Goal: Find specific page/section: Find specific page/section

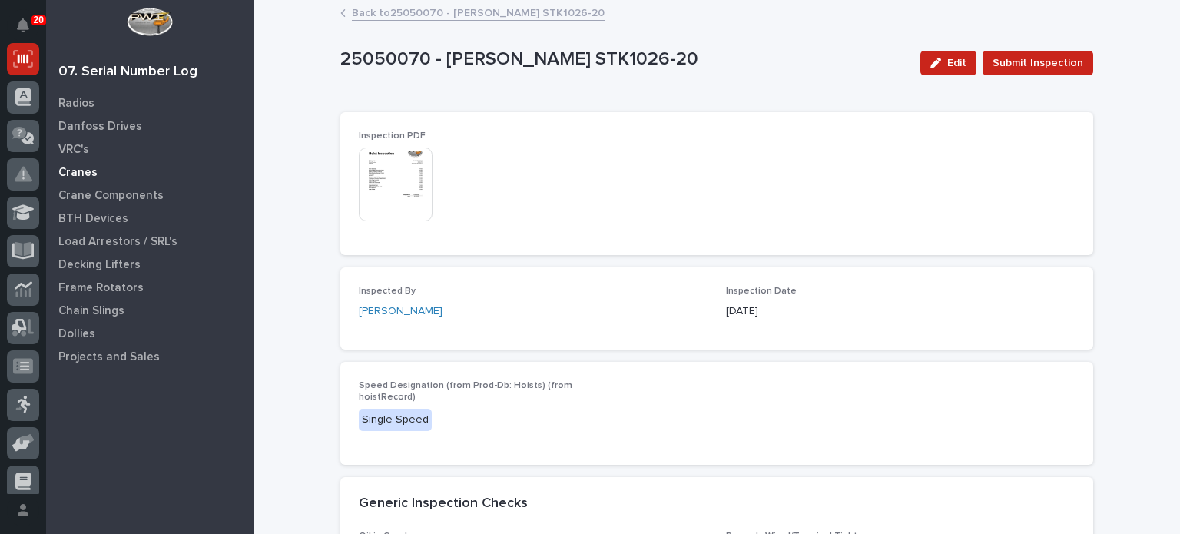
click at [87, 177] on p "Cranes" at bounding box center [77, 173] width 39 height 14
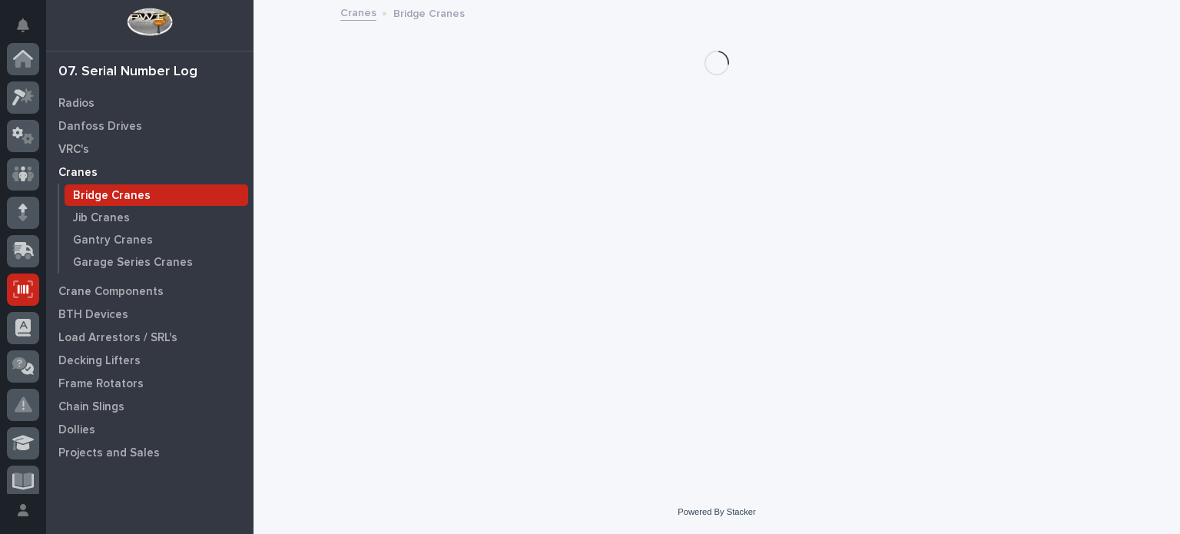
scroll to position [230, 0]
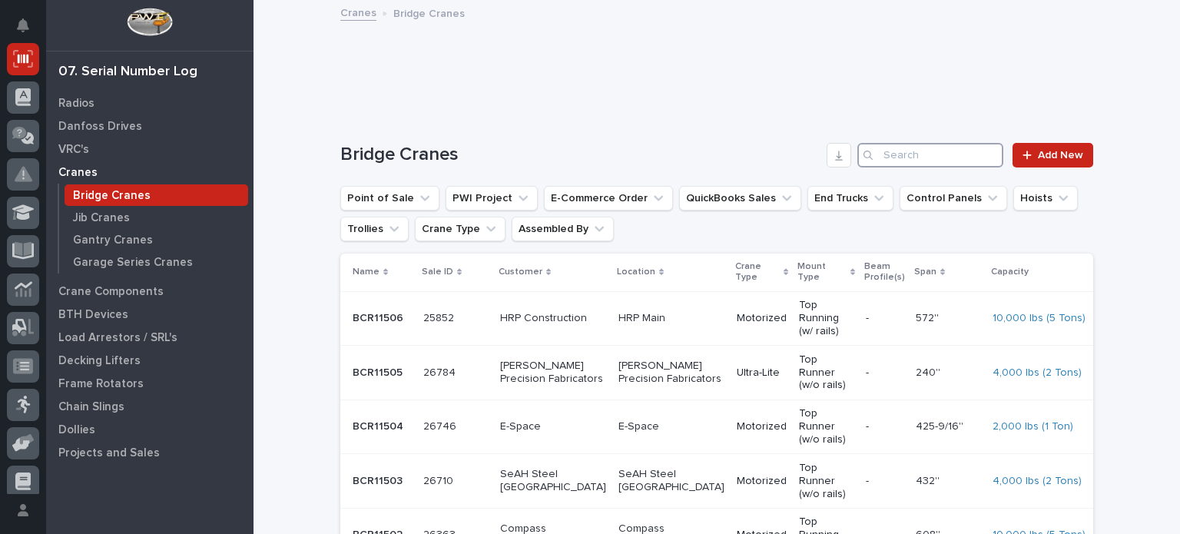
click at [880, 154] on input "Search" at bounding box center [930, 155] width 146 height 25
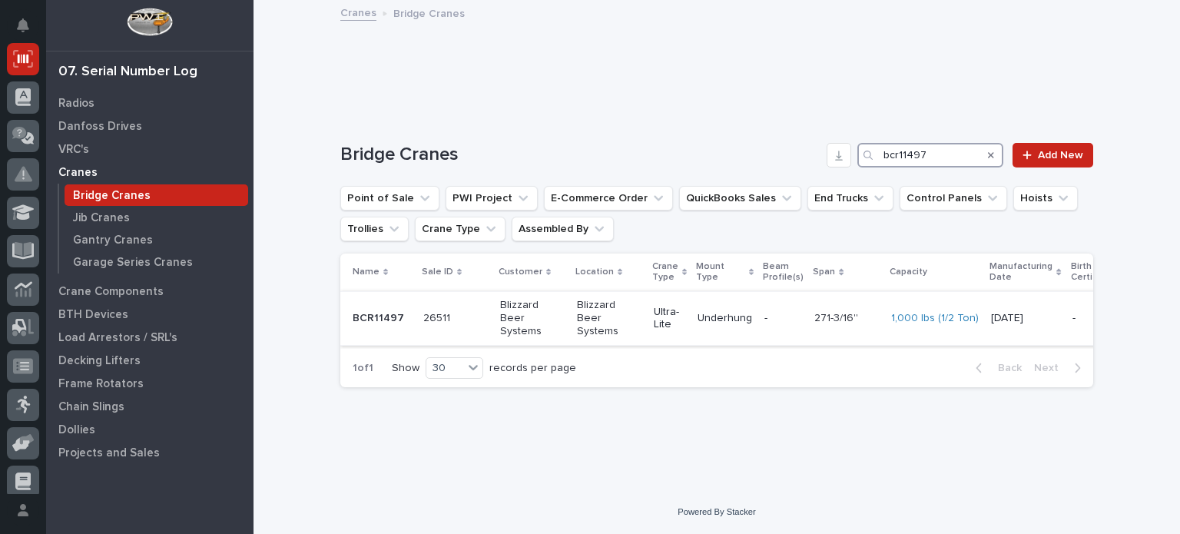
type input "bcr11497"
click at [453, 316] on p at bounding box center [455, 318] width 65 height 13
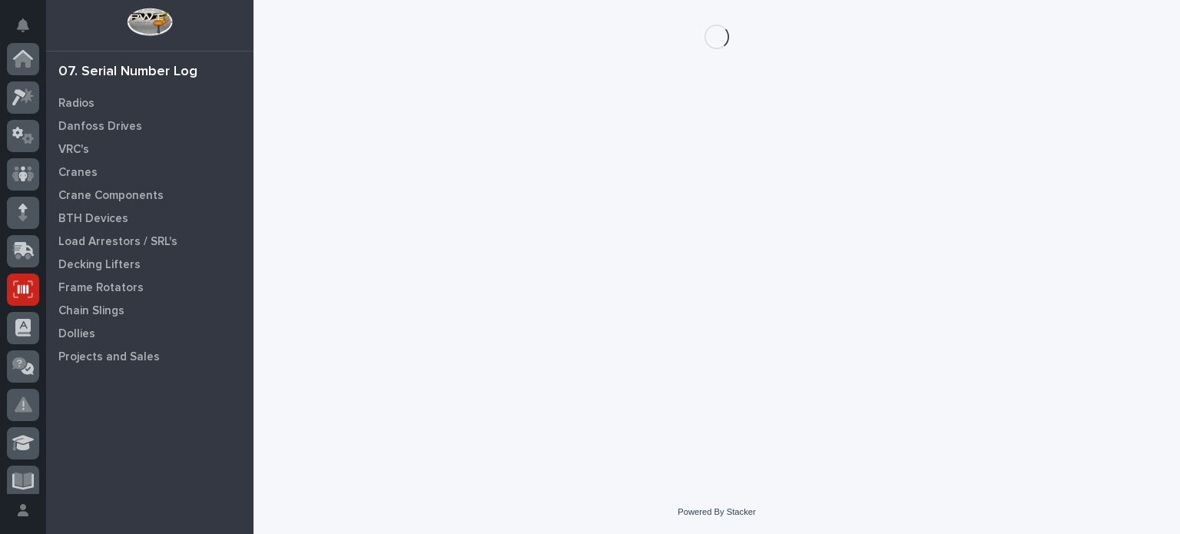
scroll to position [230, 0]
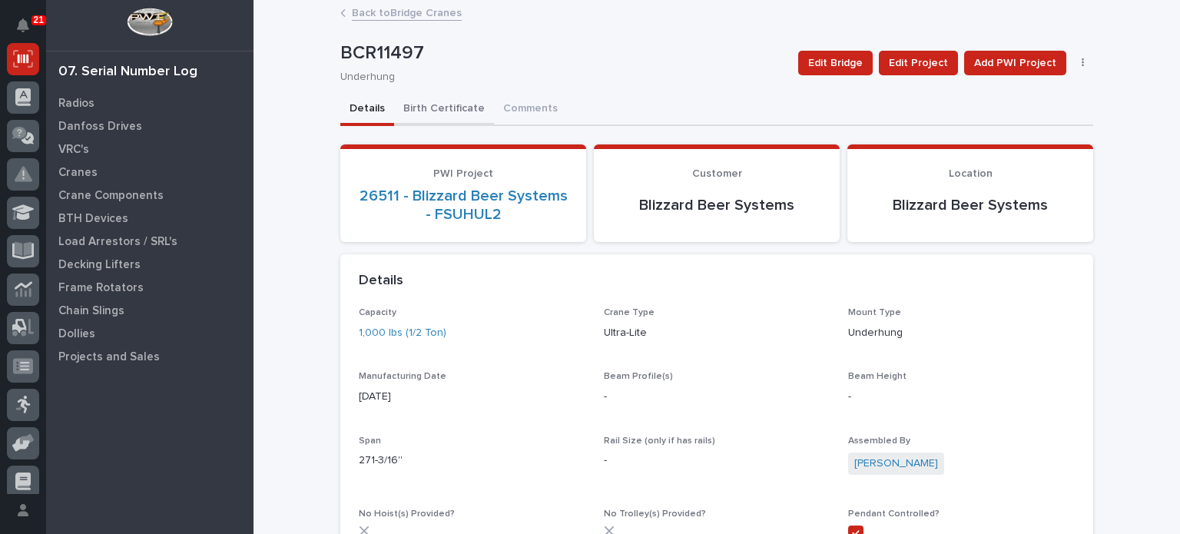
click at [449, 106] on button "Birth Certificate" at bounding box center [444, 110] width 100 height 32
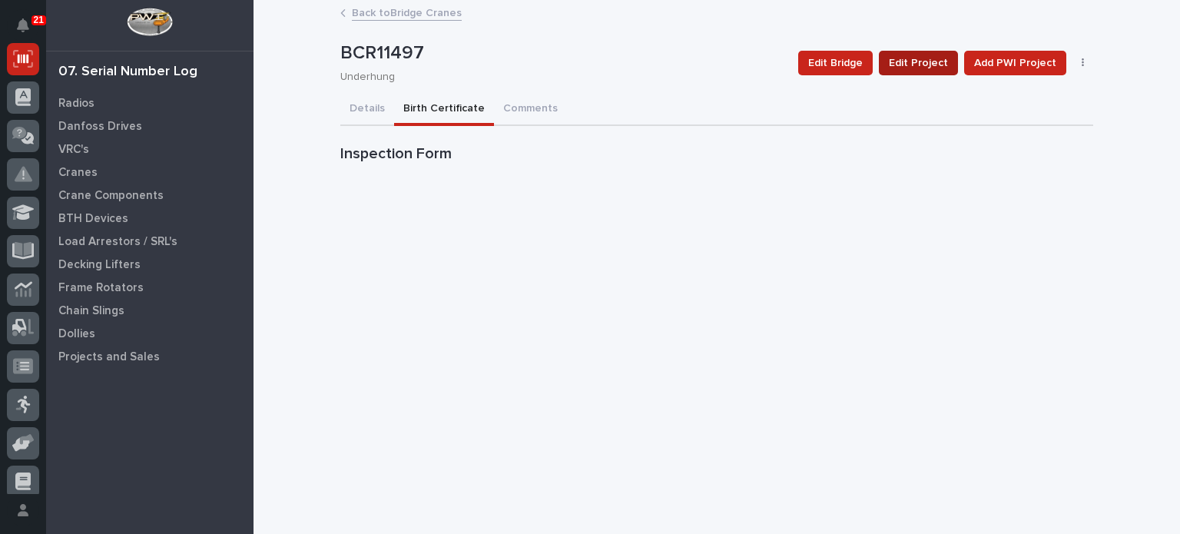
click at [918, 61] on span "Edit Project" at bounding box center [918, 63] width 59 height 18
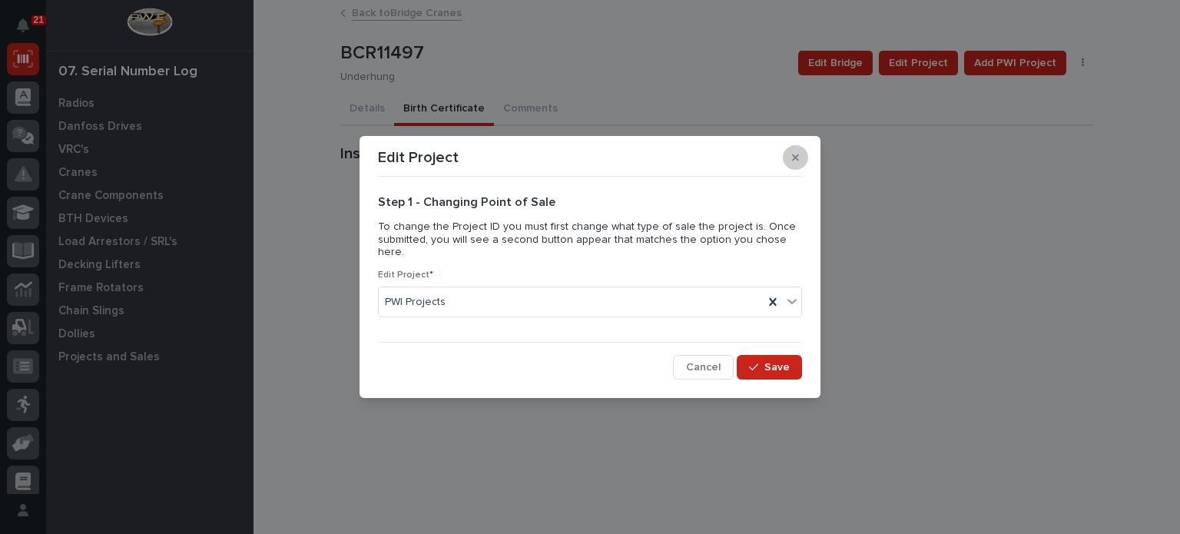
click at [797, 163] on icon "button" at bounding box center [795, 157] width 7 height 11
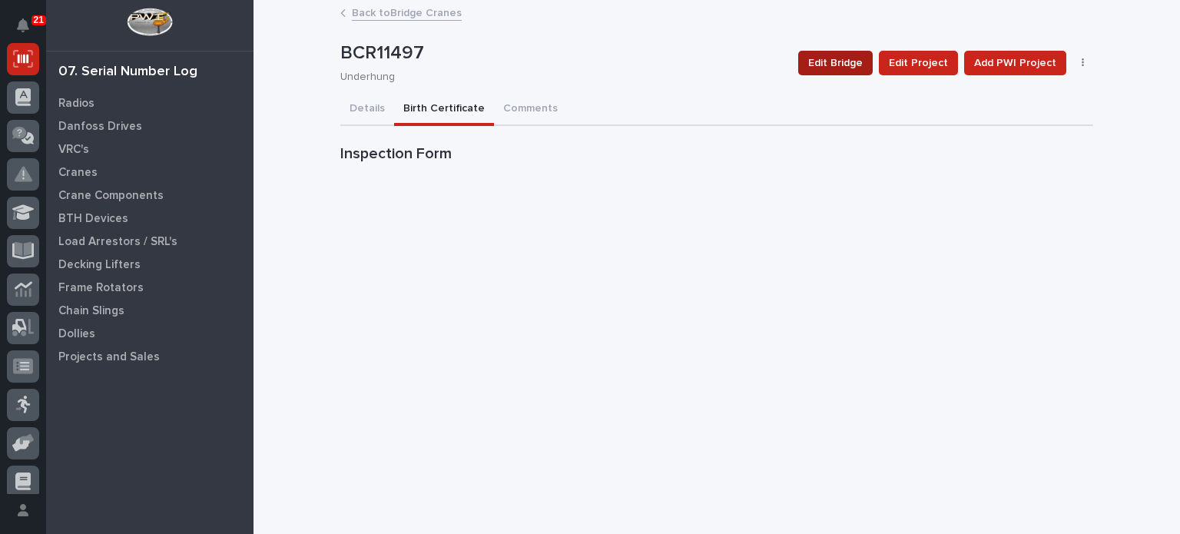
click at [833, 62] on span "Edit Bridge" at bounding box center [835, 63] width 55 height 18
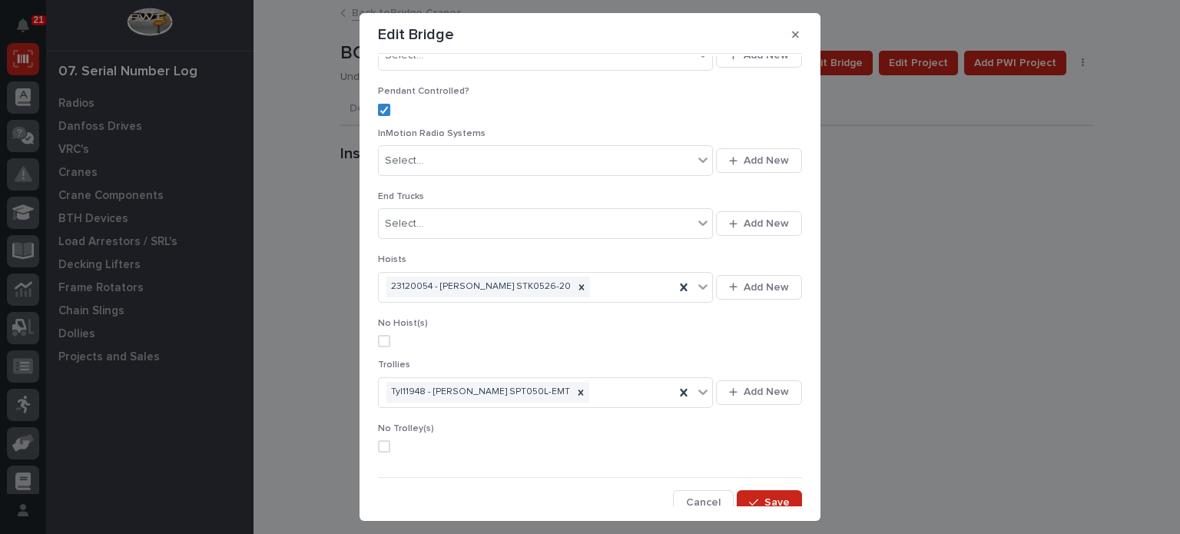
scroll to position [769, 0]
click at [796, 32] on button "button" at bounding box center [795, 34] width 25 height 25
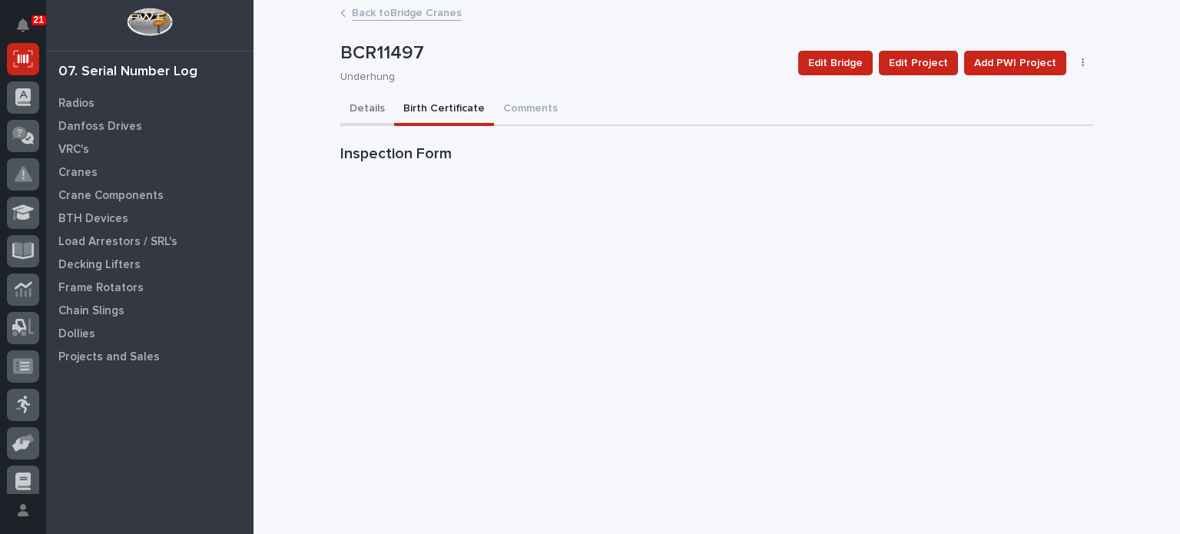
click at [363, 108] on button "Details" at bounding box center [367, 110] width 54 height 32
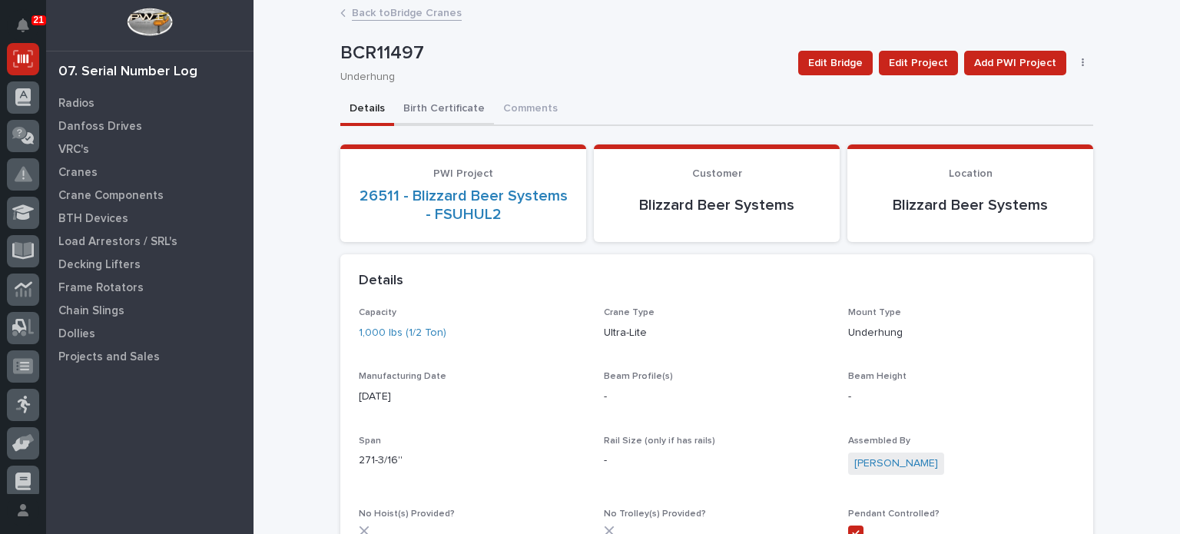
click at [450, 101] on button "Birth Certificate" at bounding box center [444, 110] width 100 height 32
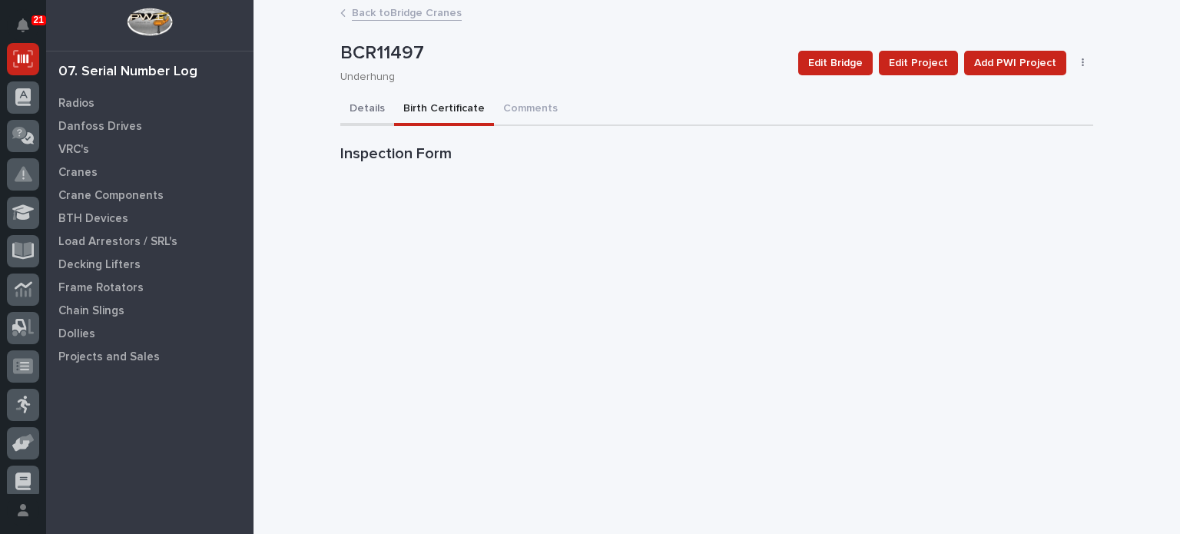
click at [353, 111] on button "Details" at bounding box center [367, 110] width 54 height 32
